Goal: Task Accomplishment & Management: Use online tool/utility

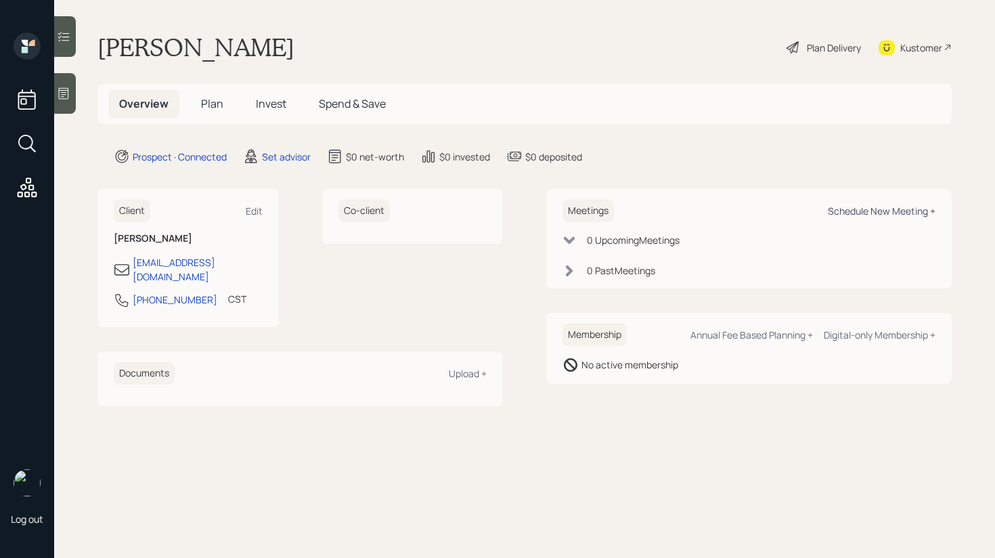
click at [880, 217] on div "Schedule New Meeting +" at bounding box center [882, 211] width 108 height 13
select select "round-[PERSON_NAME]"
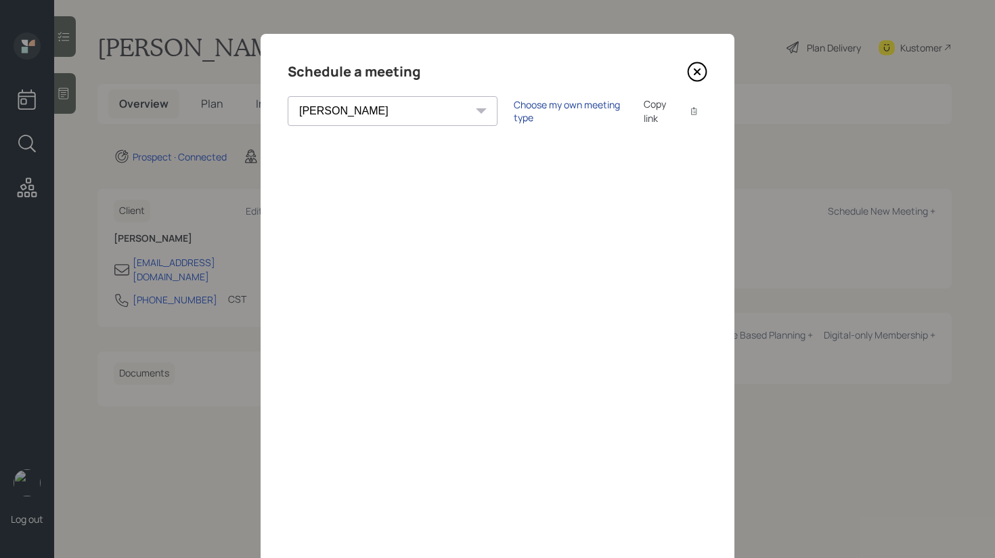
click at [514, 108] on div "Choose my own meeting type" at bounding box center [571, 111] width 114 height 26
click at [693, 74] on icon at bounding box center [697, 72] width 20 height 20
